Goal: Information Seeking & Learning: Learn about a topic

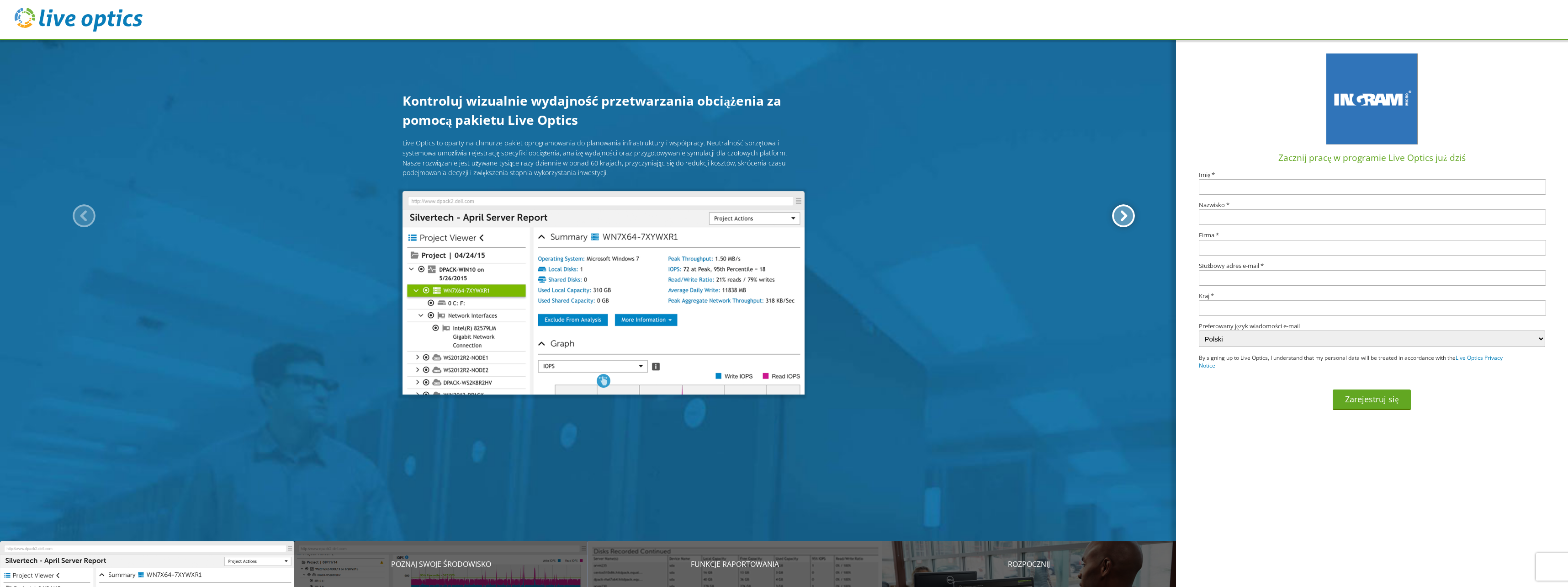
click at [1118, 223] on div at bounding box center [1124, 216] width 23 height 23
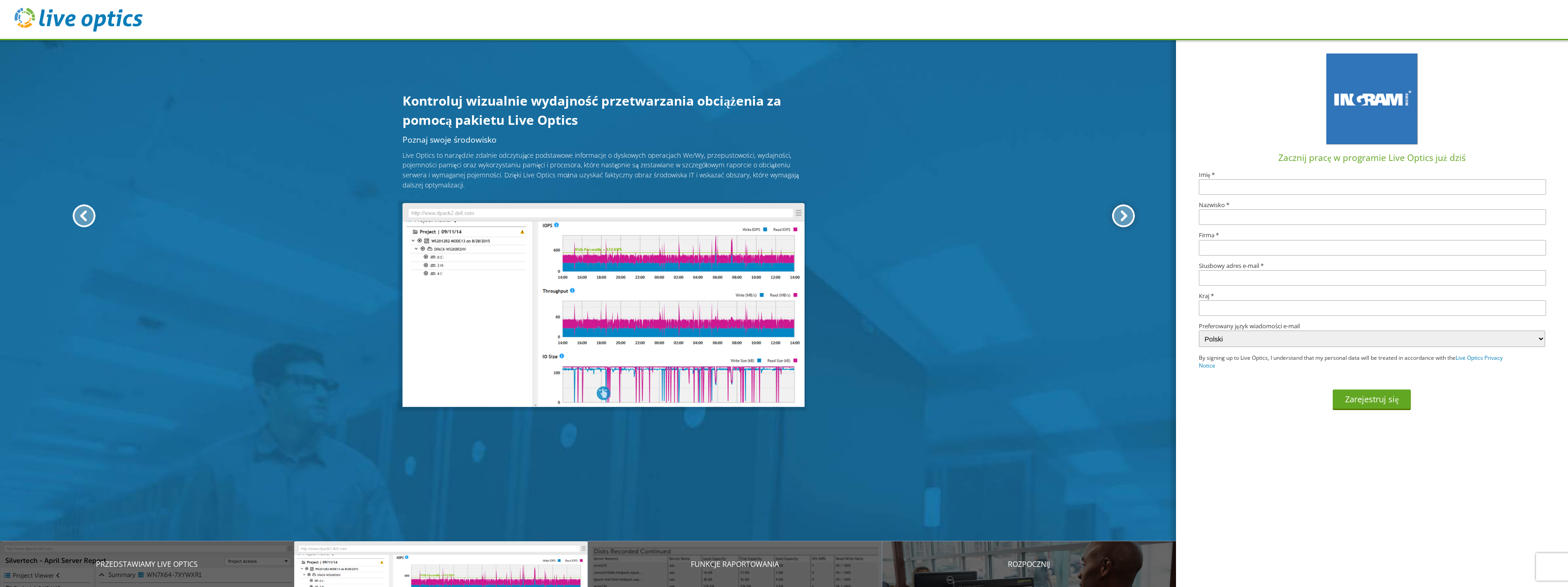
click at [1118, 222] on div at bounding box center [1124, 216] width 23 height 23
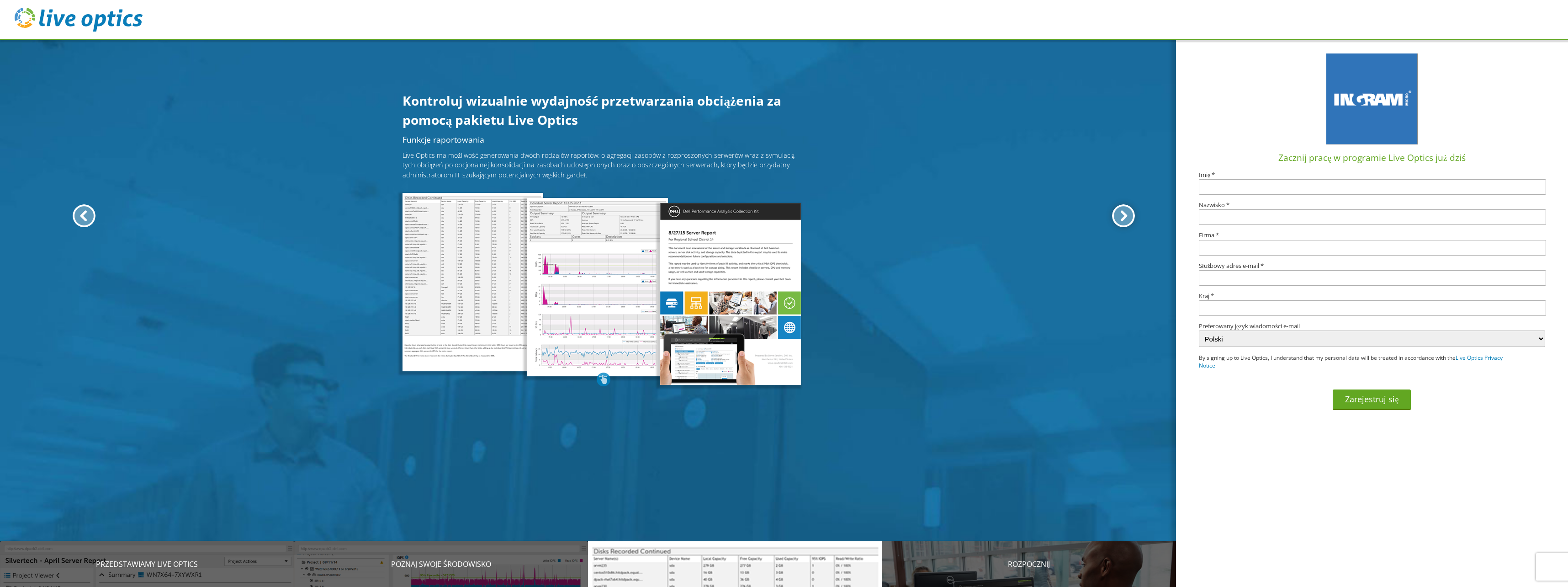
click at [1118, 221] on div at bounding box center [1124, 216] width 23 height 23
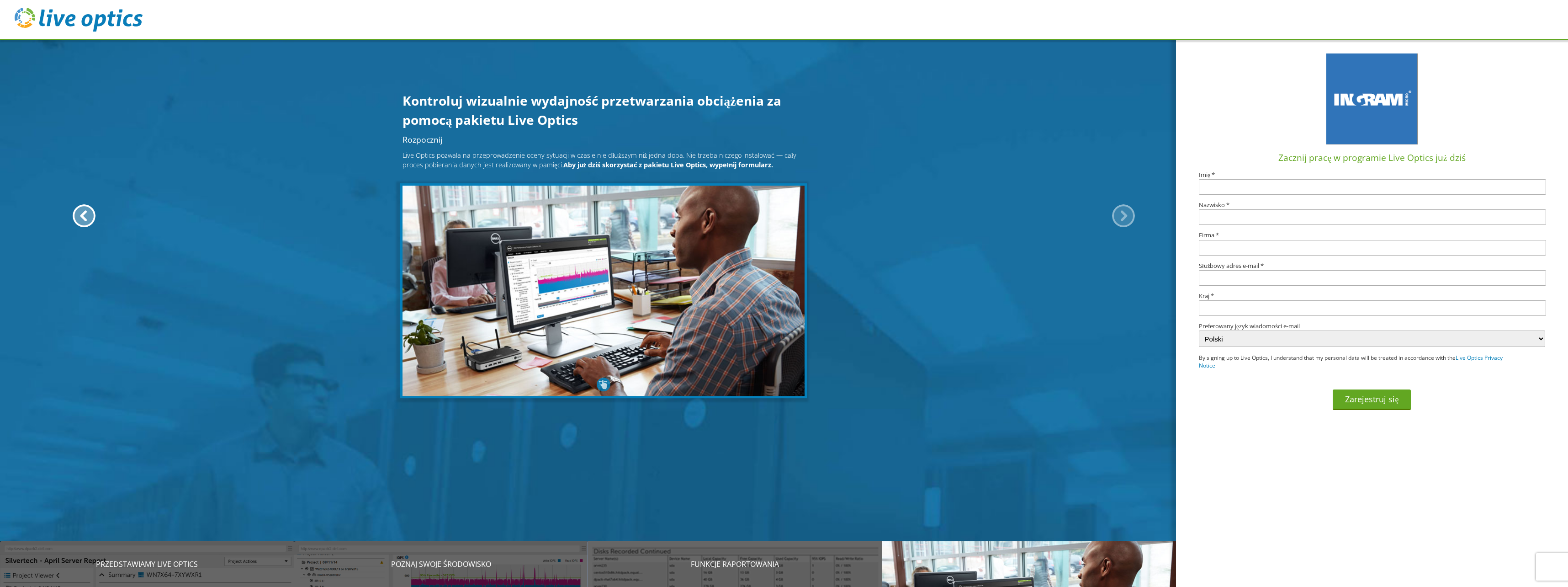
click at [1118, 221] on div at bounding box center [1124, 216] width 23 height 23
drag, startPoint x: 648, startPoint y: 162, endPoint x: 701, endPoint y: 162, distance: 53.0
click at [701, 162] on b "Aby już dziś skorzystać z pakietu Live Optics, wypełnij formularz." at bounding box center [668, 164] width 210 height 9
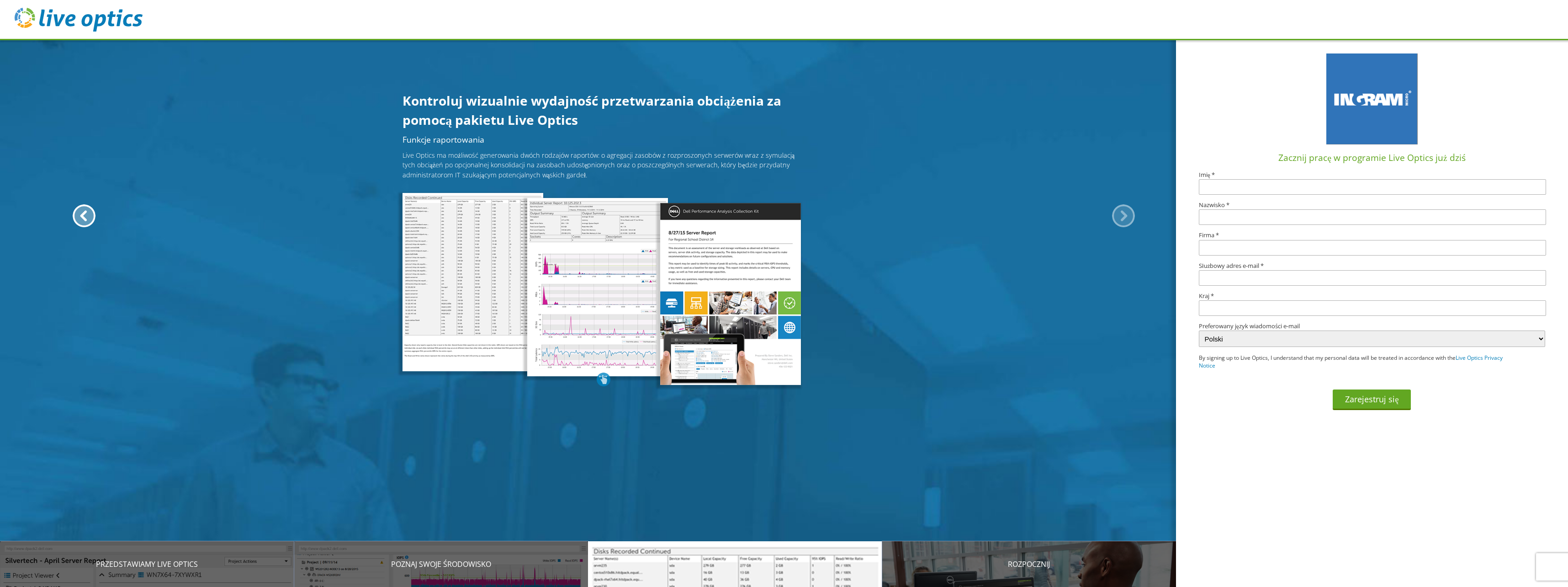
click at [701, 162] on section "Live Optics to oparty na chmurze pakiet oprogramowania do planowania infrastruk…" at bounding box center [0, 299] width 4829 height 340
drag, startPoint x: 740, startPoint y: 172, endPoint x: 718, endPoint y: 154, distance: 28.4
click at [718, 154] on p "Live Optics ma możliwość generowania dwóch rodzajów raportów: o agregacji zasob…" at bounding box center [603, 165] width 402 height 30
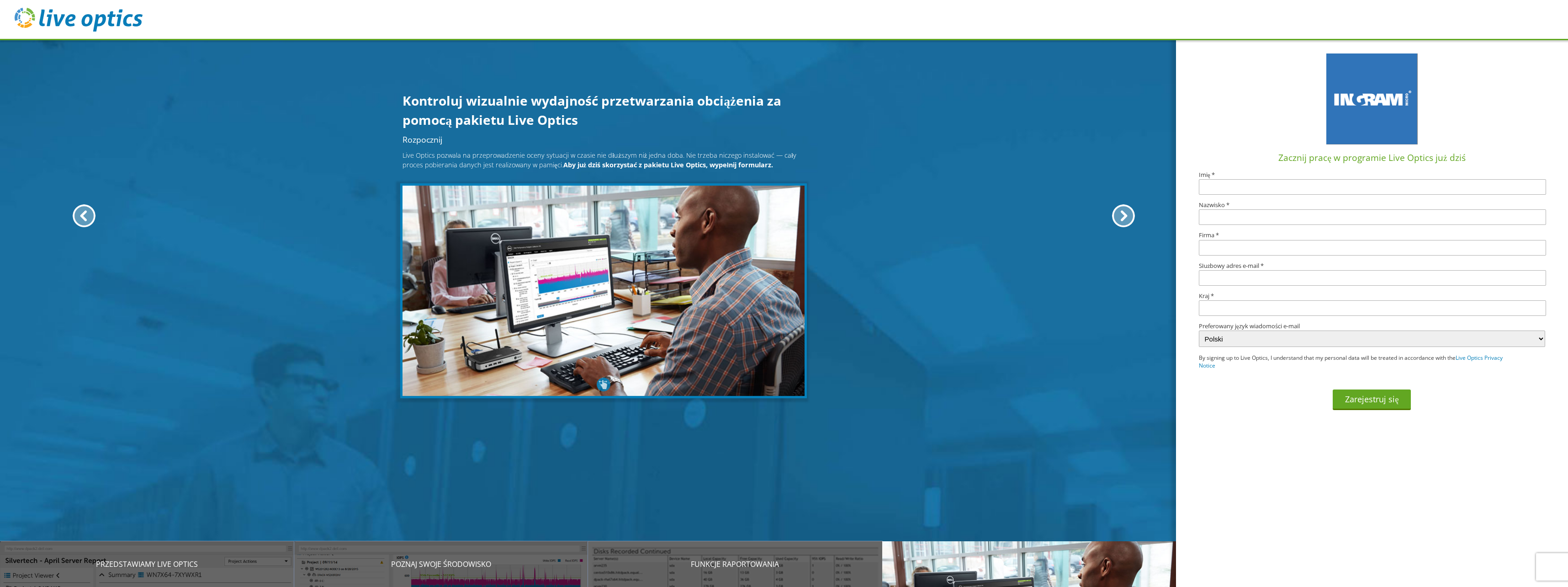
click at [88, 211] on div at bounding box center [84, 216] width 23 height 23
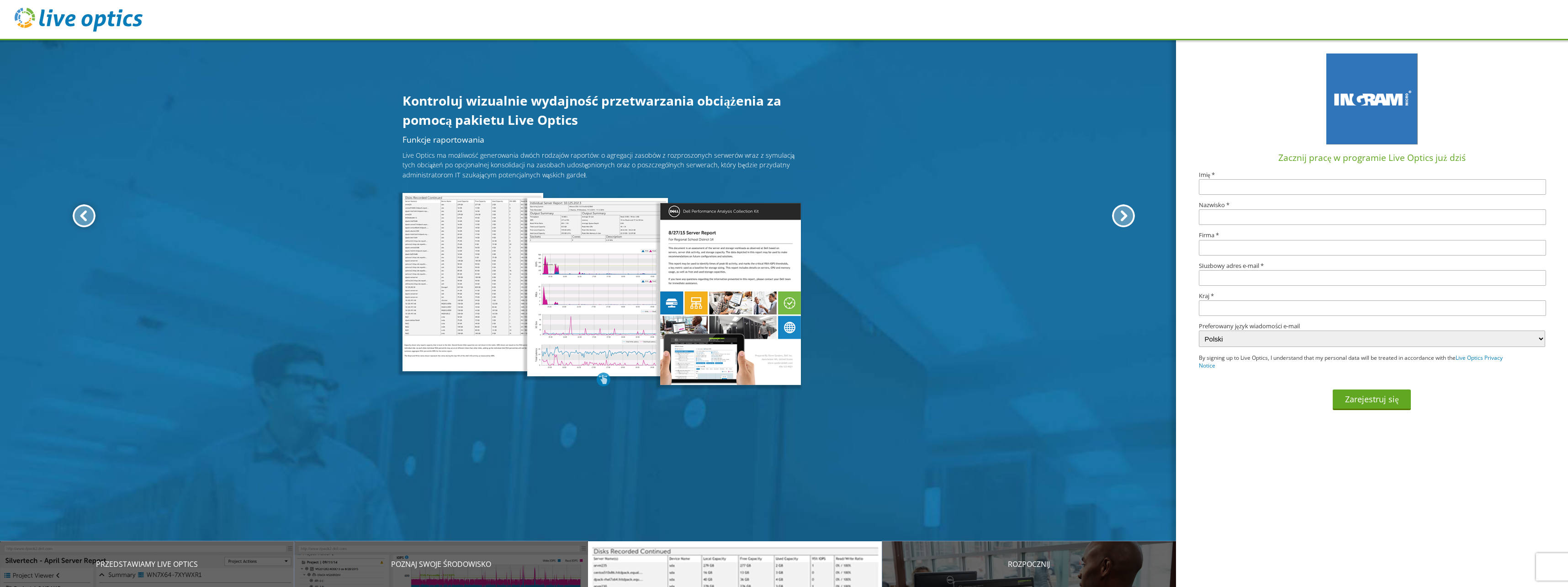
click at [88, 211] on div at bounding box center [84, 216] width 23 height 23
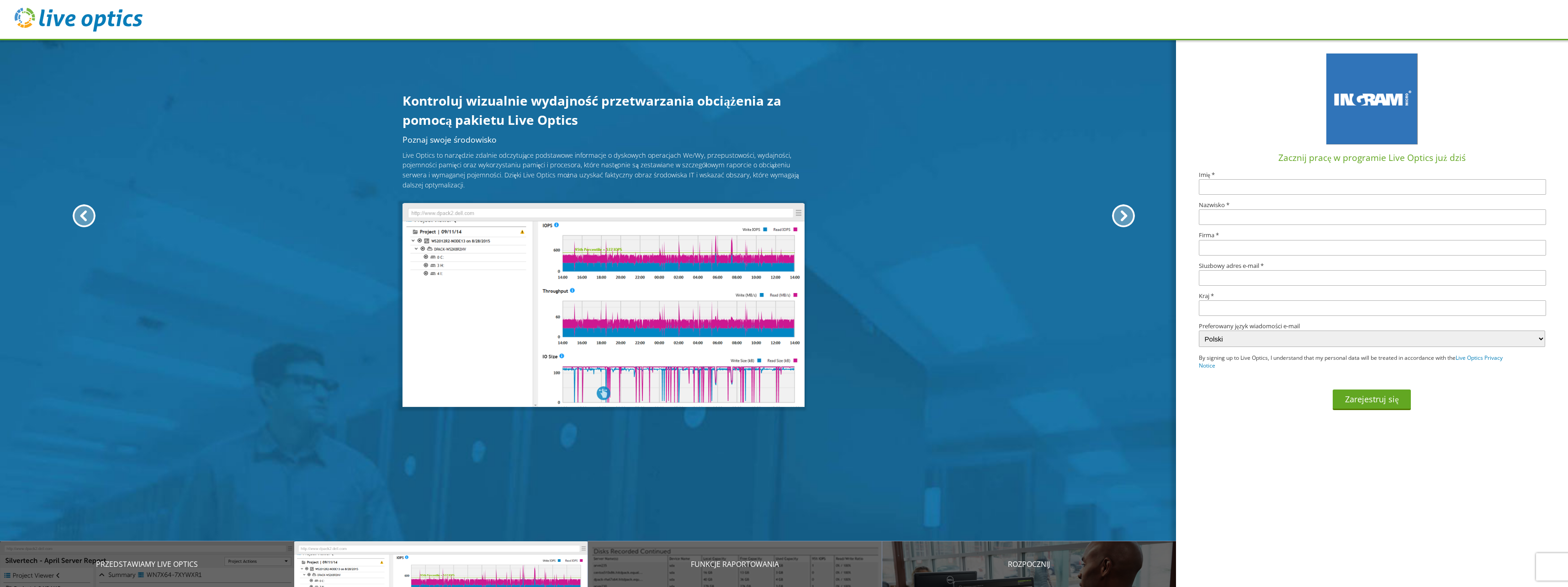
click at [71, 216] on div "Poznaj swoje środowisko Live Optics to narzędzie zdalnie odczytujące podstawowe…" at bounding box center [604, 268] width 1208 height 264
click at [80, 211] on div at bounding box center [84, 216] width 23 height 23
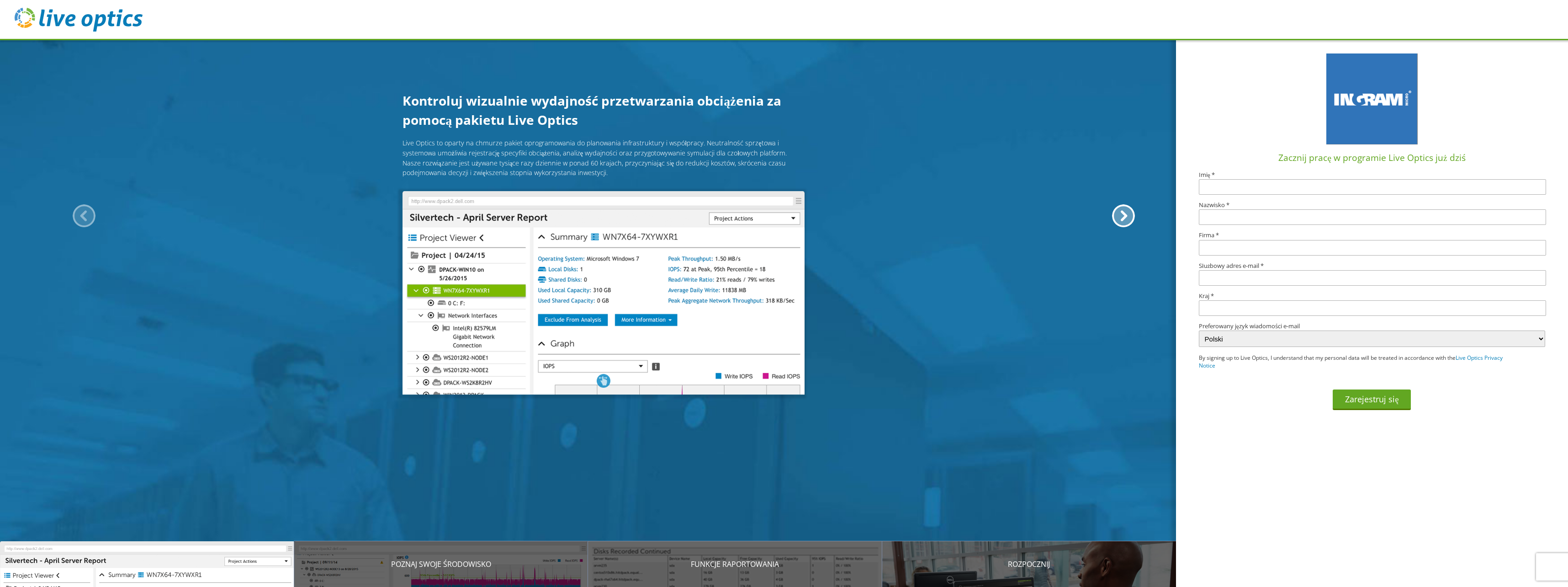
click at [82, 211] on div at bounding box center [84, 216] width 23 height 23
click at [83, 213] on div at bounding box center [84, 216] width 23 height 23
click at [1129, 223] on div at bounding box center [1124, 216] width 23 height 23
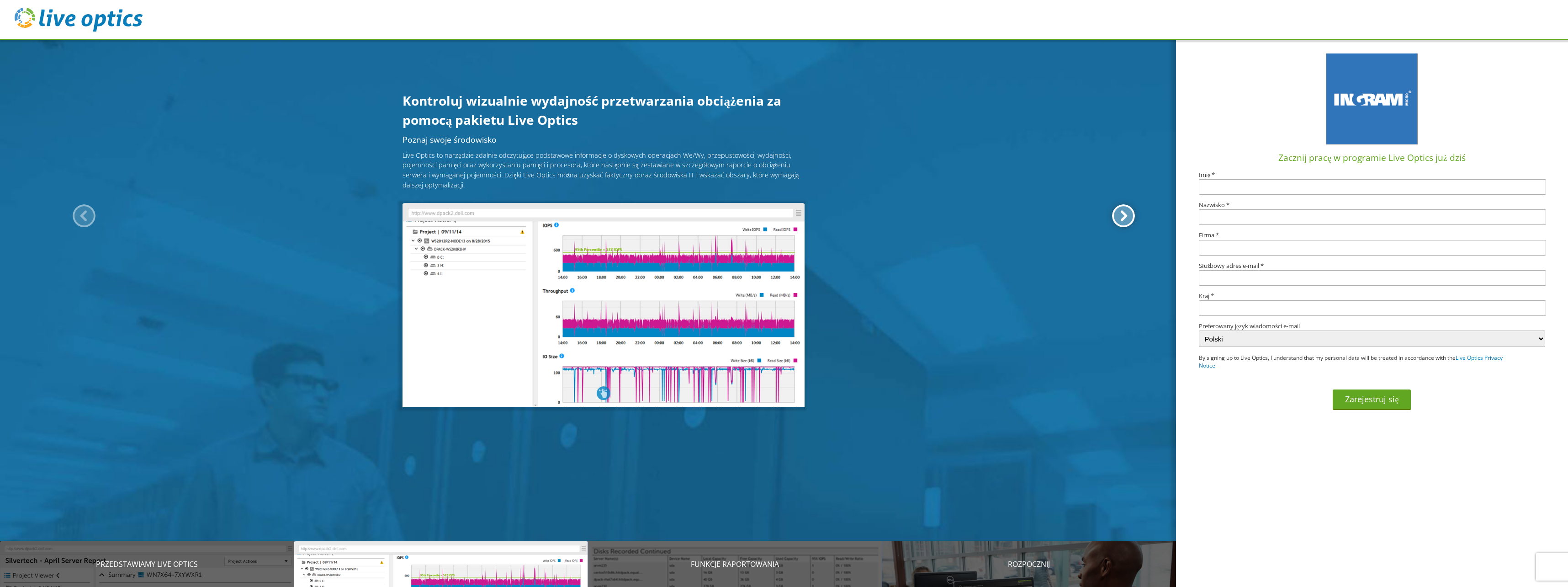
click at [1129, 223] on div at bounding box center [1124, 216] width 23 height 23
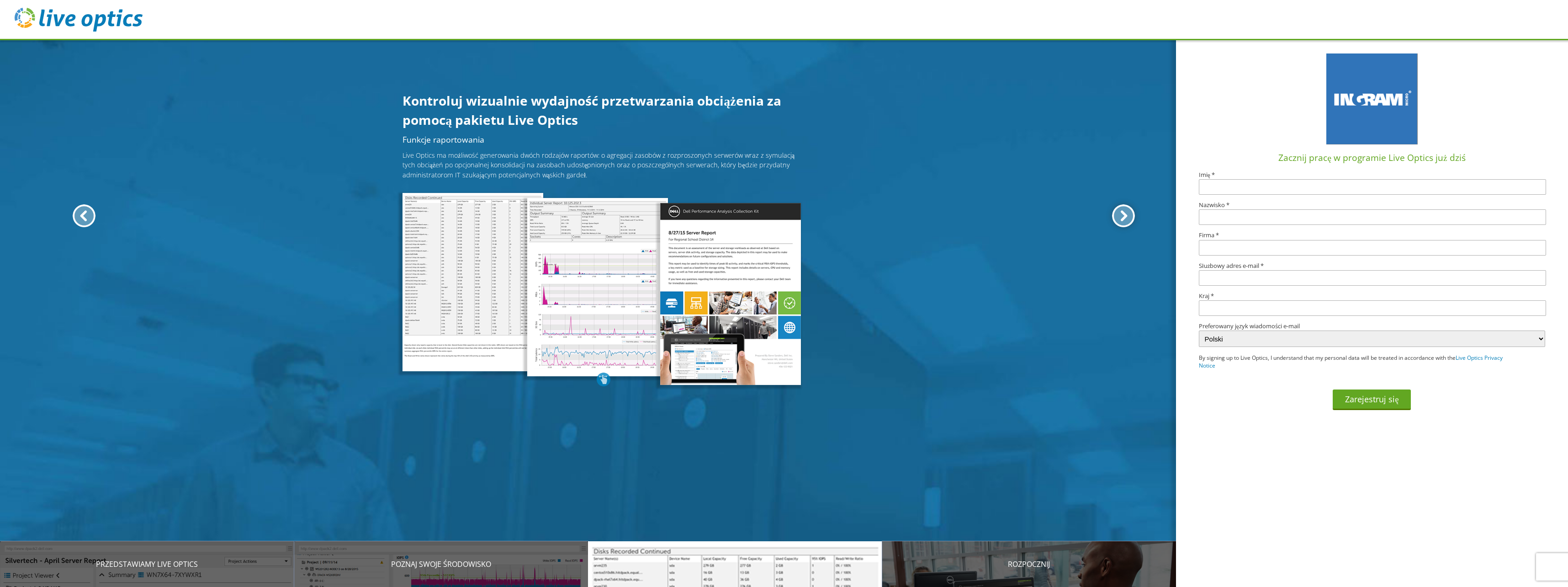
click at [1129, 223] on div at bounding box center [1124, 216] width 23 height 23
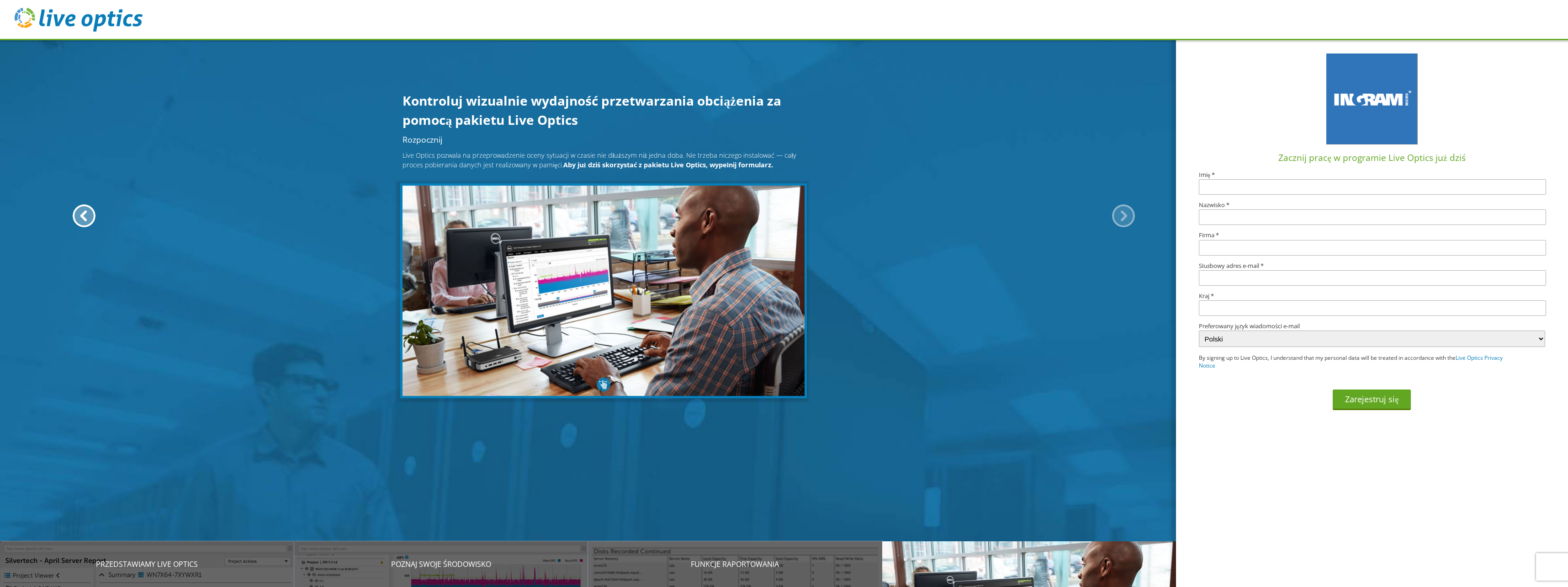
click at [1129, 223] on div at bounding box center [1124, 216] width 23 height 23
